Goal: Task Accomplishment & Management: Manage account settings

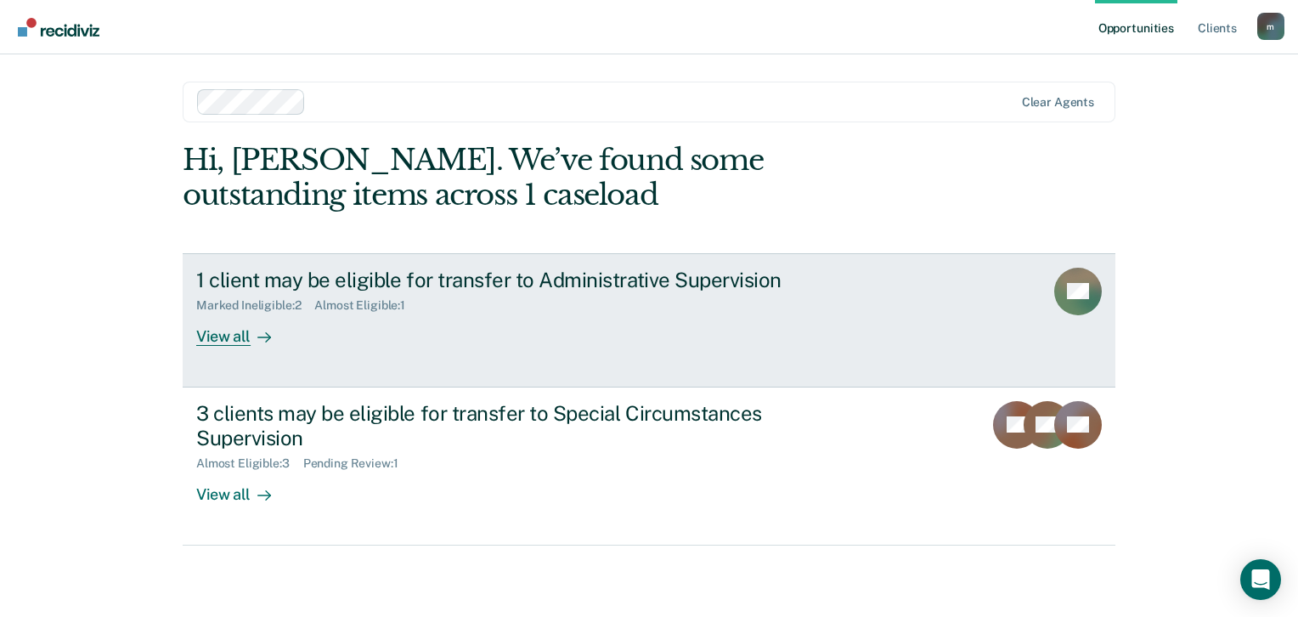
click at [431, 279] on div "1 client may be eligible for transfer to Administrative Supervision" at bounding box center [494, 280] width 596 height 25
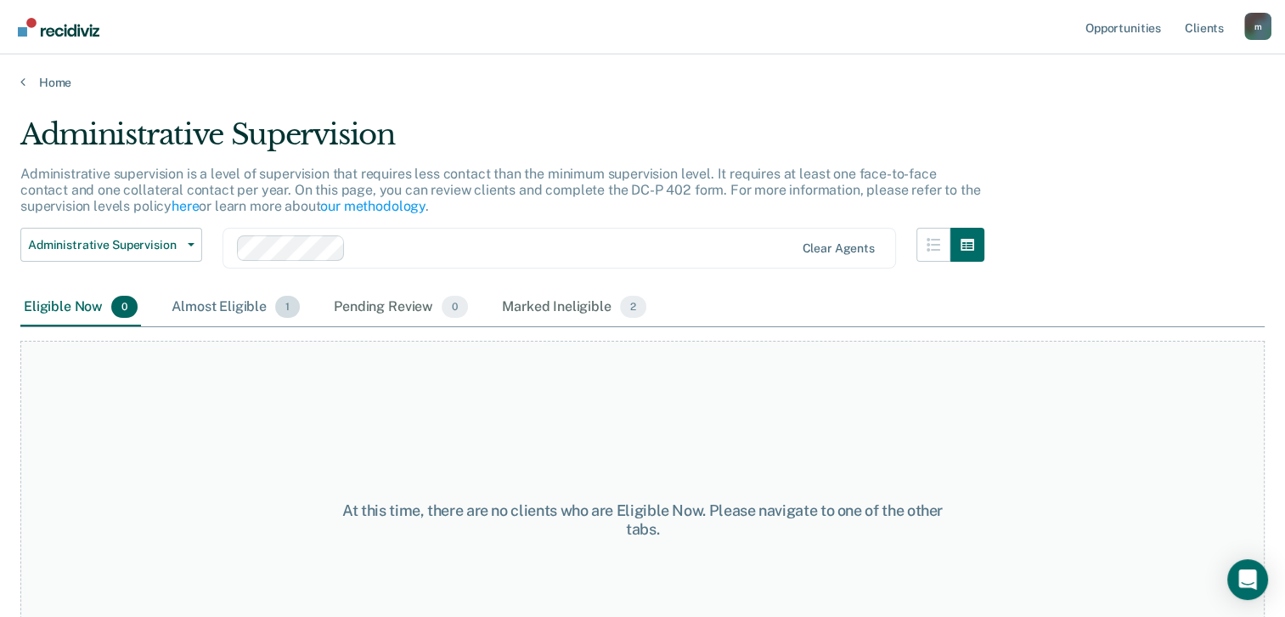
click at [239, 310] on div "Almost Eligible 1" at bounding box center [235, 307] width 135 height 37
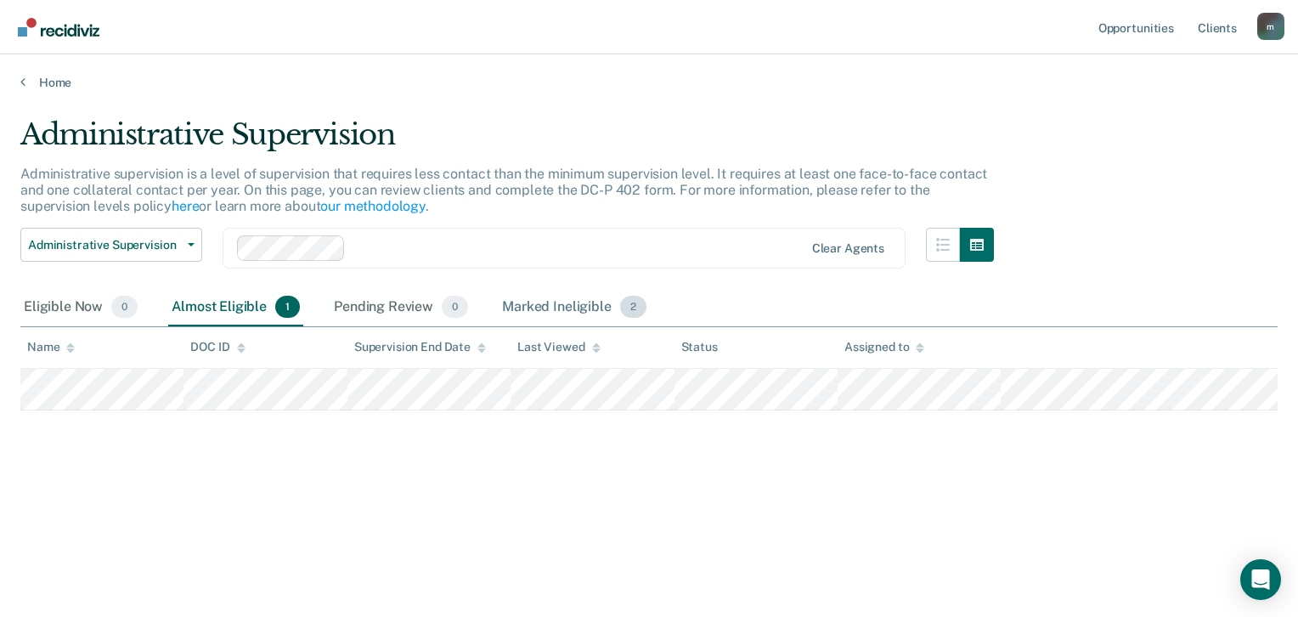
click at [530, 309] on div "Marked Ineligible 2" at bounding box center [574, 307] width 151 height 37
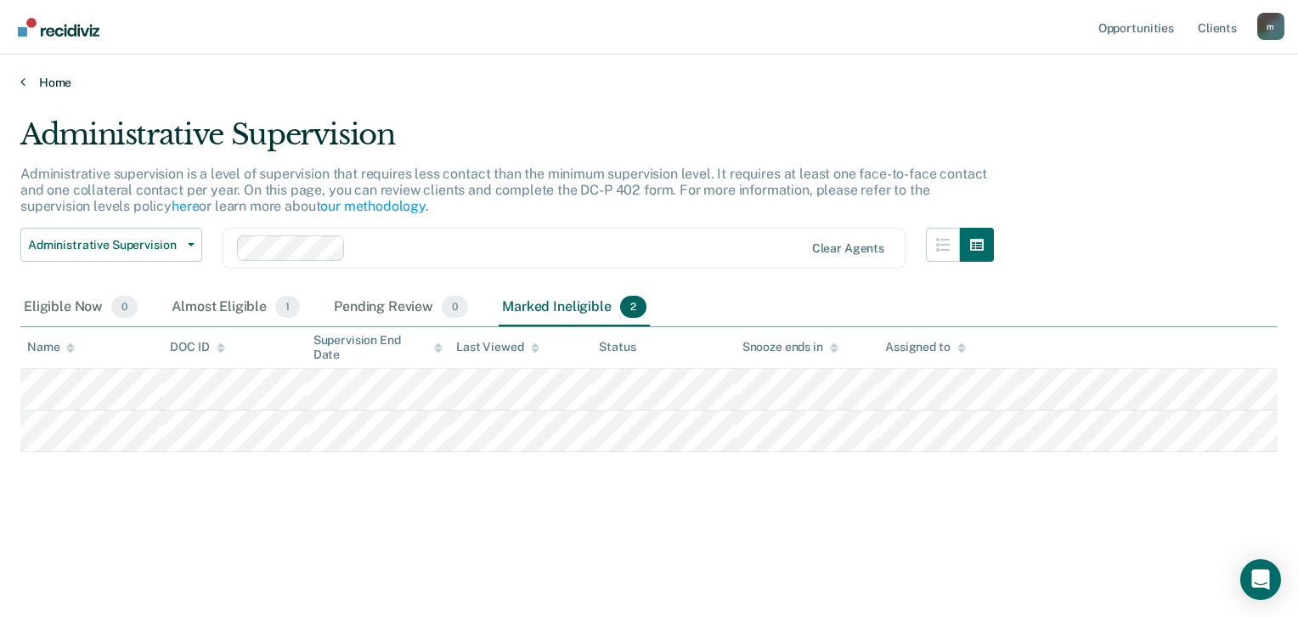
click at [62, 83] on link "Home" at bounding box center [648, 82] width 1257 height 15
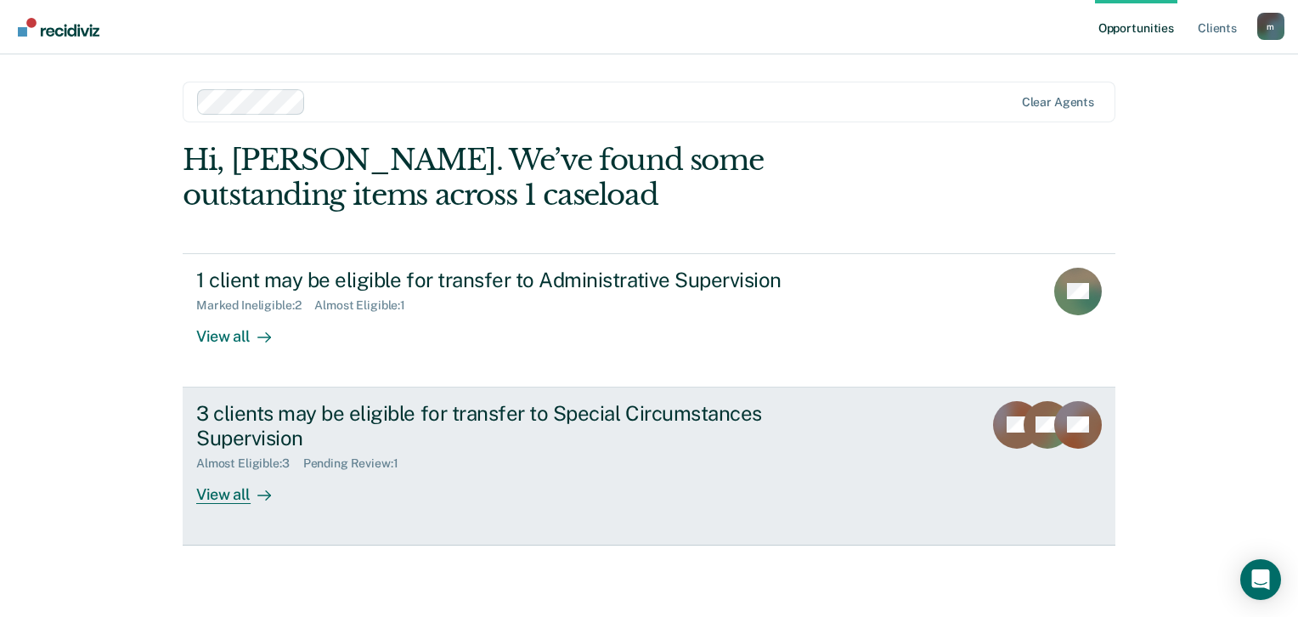
click at [271, 439] on div "3 clients may be eligible for transfer to Special Circumstances Supervision" at bounding box center [494, 425] width 596 height 49
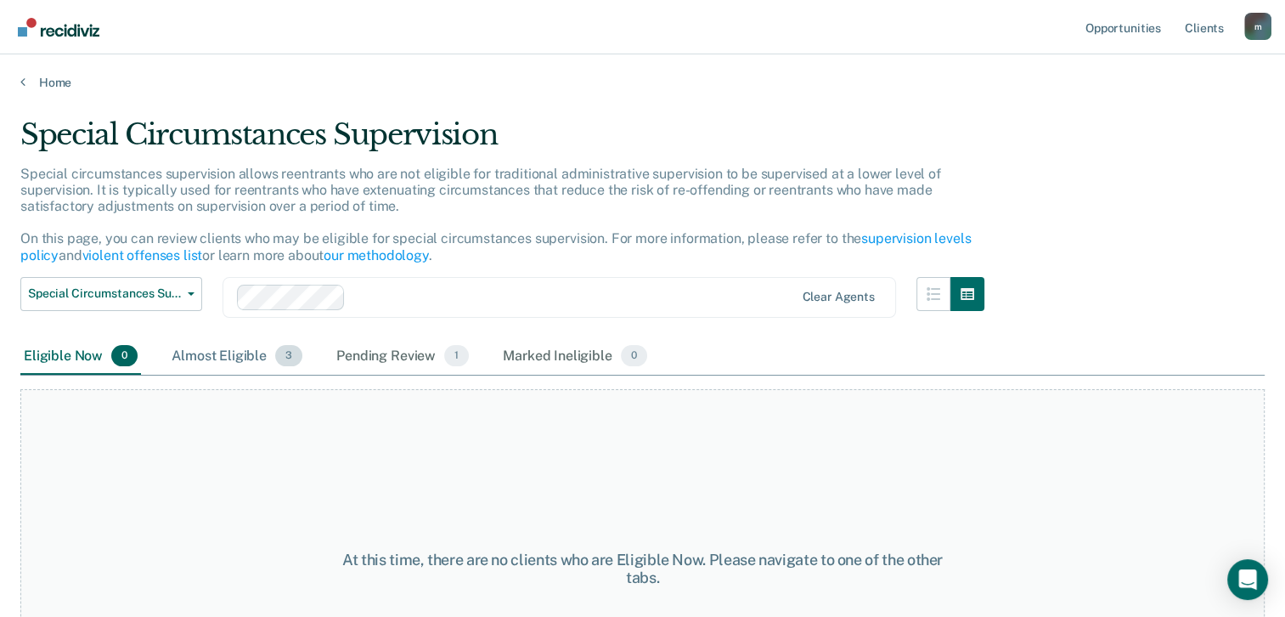
click at [226, 354] on div "Almost Eligible 3" at bounding box center [237, 356] width 138 height 37
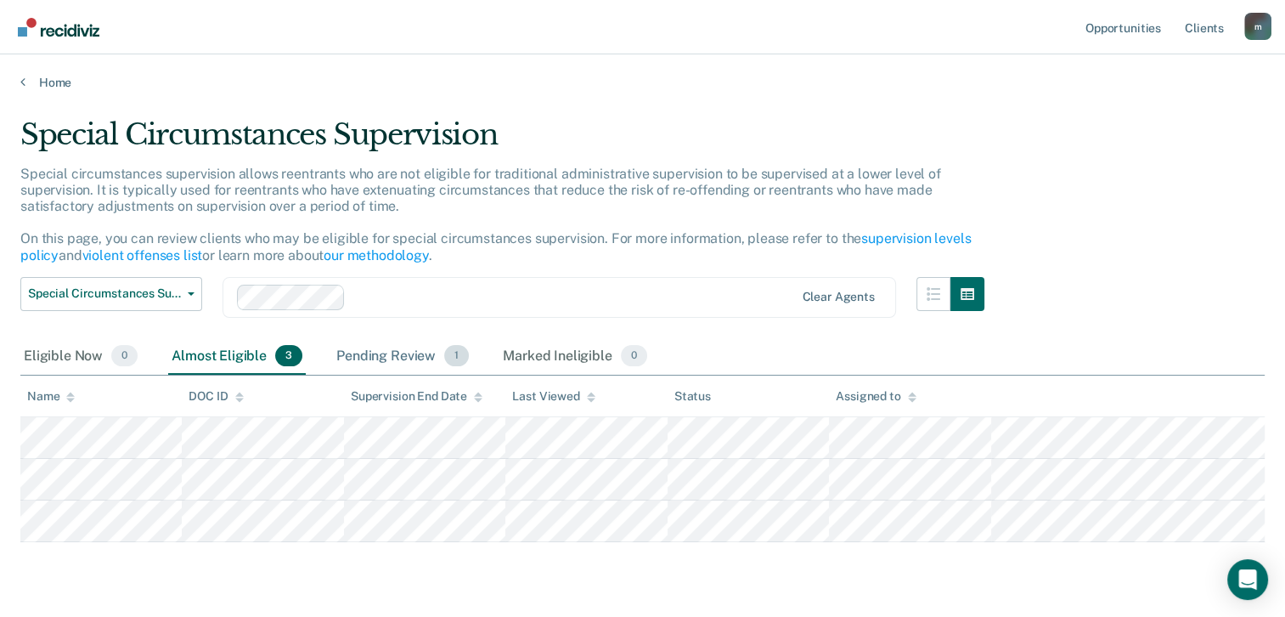
click at [372, 352] on div "Pending Review 1" at bounding box center [402, 356] width 139 height 37
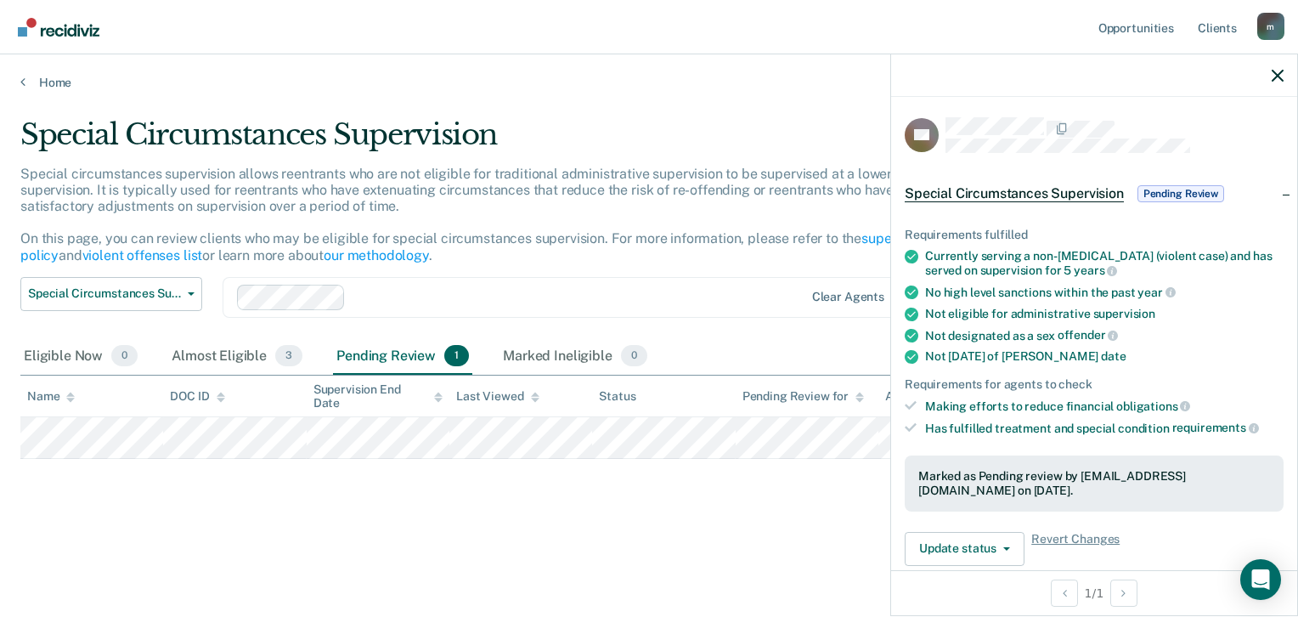
click at [706, 497] on div "Special Circumstances Supervision Special circumstances supervision allows reen…" at bounding box center [648, 330] width 1257 height 426
click at [669, 319] on div "Special Circumstances Supervision Administrative Supervision Special Circumstan…" at bounding box center [506, 307] width 973 height 61
click at [1281, 68] on button "button" at bounding box center [1277, 75] width 12 height 14
click at [967, 538] on button "Update status" at bounding box center [964, 549] width 120 height 34
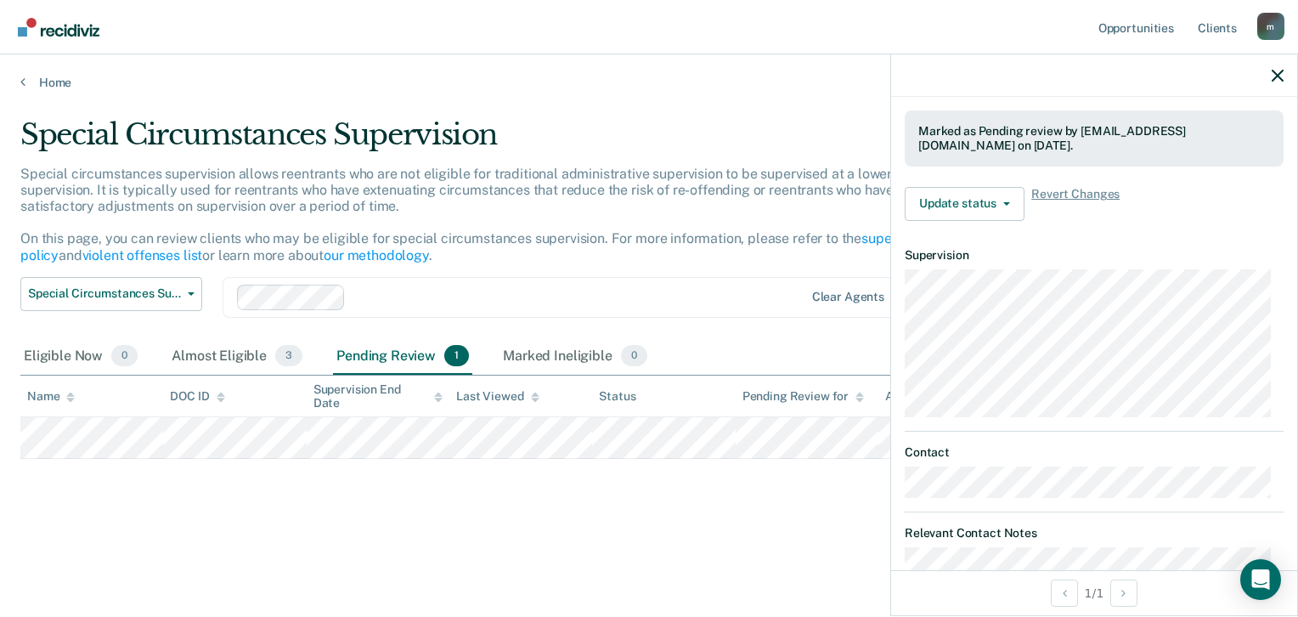
scroll to position [335, 0]
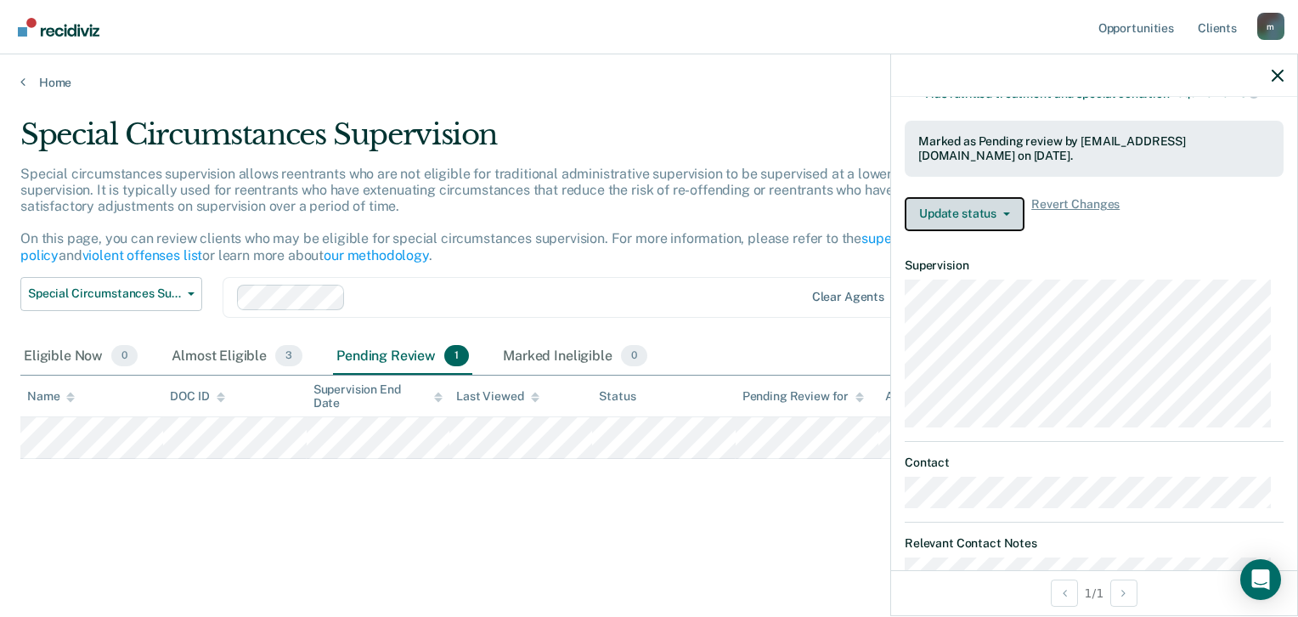
click at [1015, 208] on button "Update status" at bounding box center [964, 214] width 120 height 34
click at [1157, 215] on div "Update status Revert from Pending Review Mark Ineligible Revert Changes" at bounding box center [1093, 214] width 379 height 34
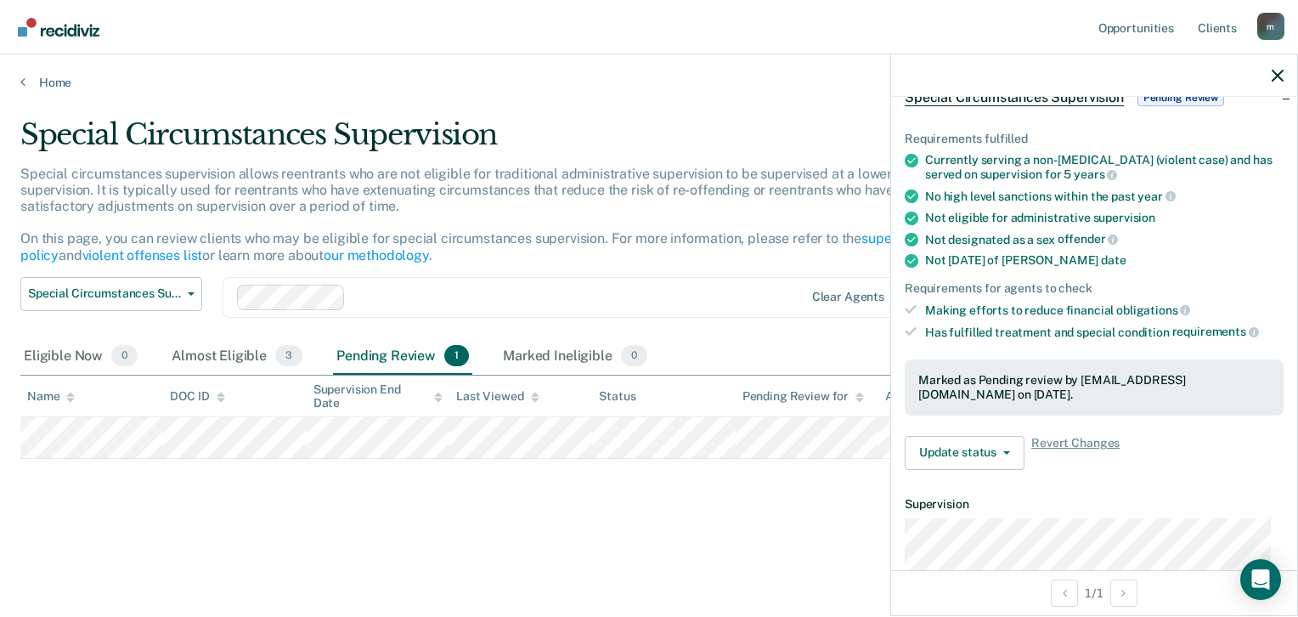
scroll to position [0, 0]
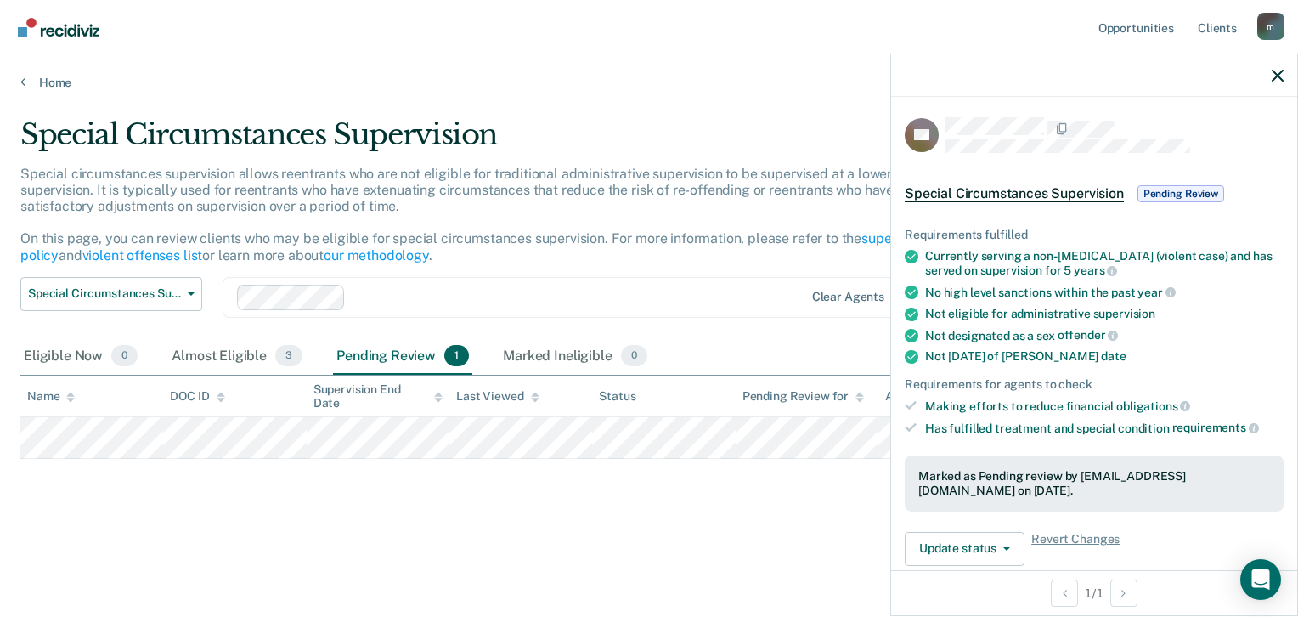
click at [653, 492] on div "Special Circumstances Supervision Special circumstances supervision allows reen…" at bounding box center [648, 330] width 1257 height 426
click at [1276, 77] on icon "button" at bounding box center [1277, 76] width 12 height 12
click at [999, 547] on span "button" at bounding box center [1003, 548] width 14 height 3
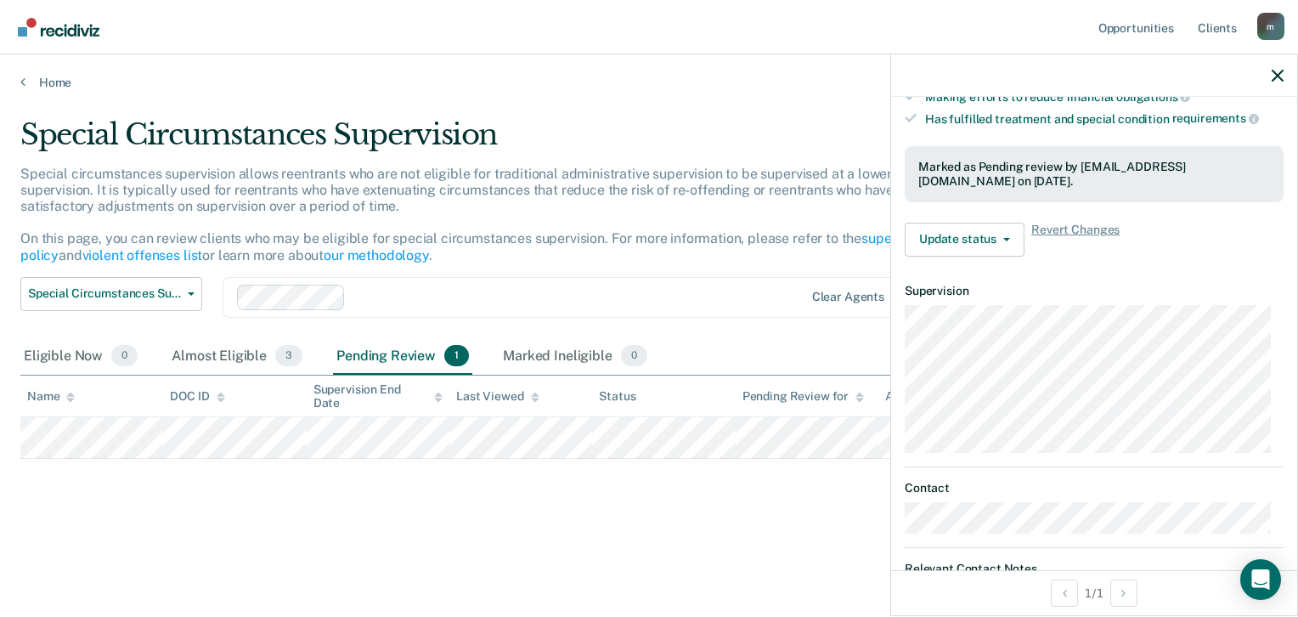
scroll to position [238, 0]
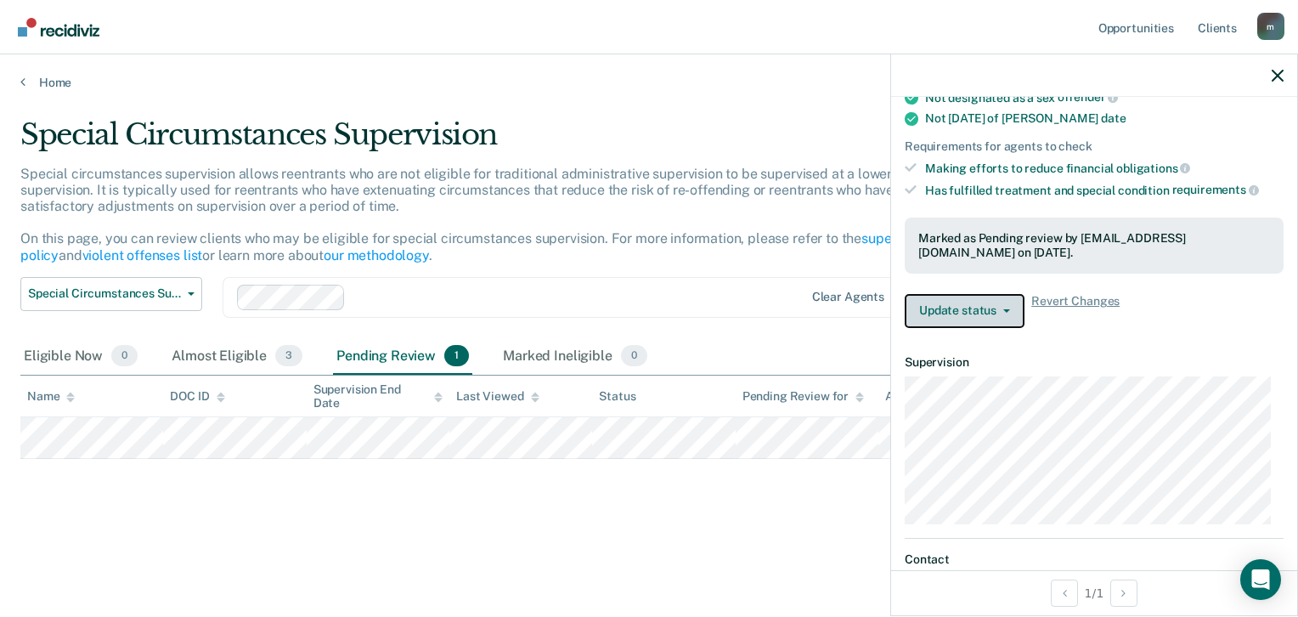
click at [1006, 309] on icon "button" at bounding box center [1006, 310] width 7 height 3
click at [1178, 336] on article "KS Special Circumstances Supervision Pending Review Requirements fulfilled Curr…" at bounding box center [1093, 395] width 379 height 1033
click at [1005, 307] on button "Update status" at bounding box center [964, 311] width 120 height 34
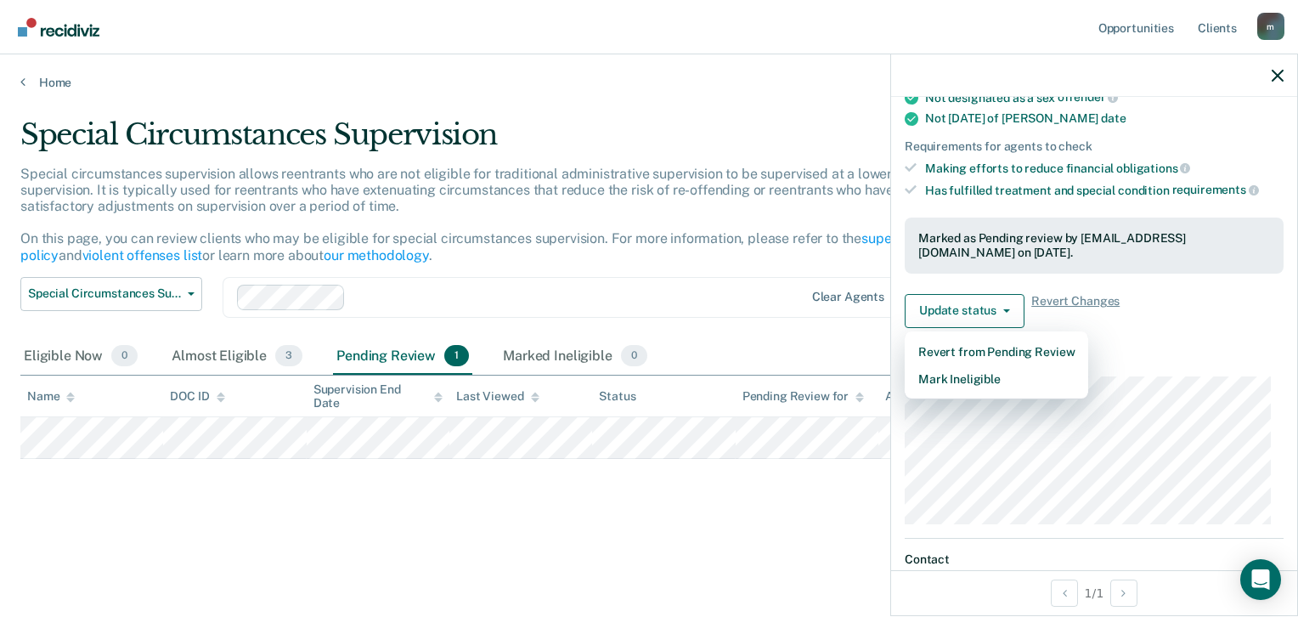
click at [1197, 302] on div "Update status Revert from Pending Review Mark Ineligible Revert Changes" at bounding box center [1093, 311] width 379 height 34
